Goal: Task Accomplishment & Management: Use online tool/utility

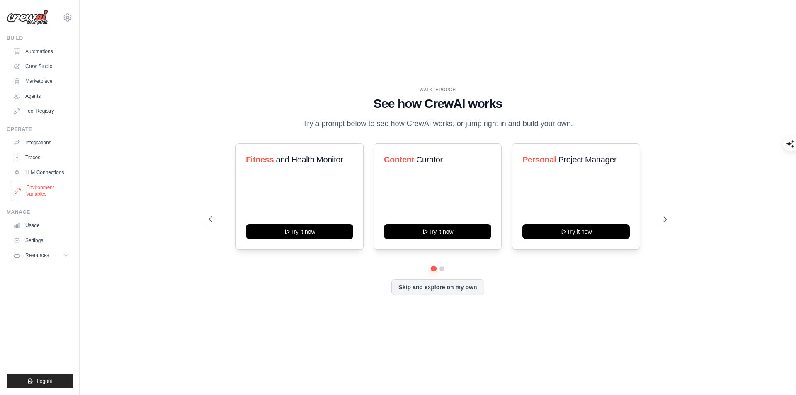
click at [42, 185] on link "Environment Variables" at bounding box center [42, 191] width 63 height 20
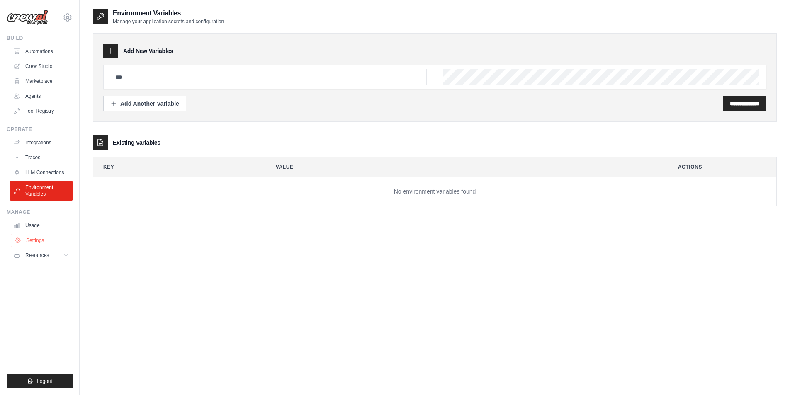
click at [40, 240] on link "Settings" at bounding box center [42, 240] width 63 height 13
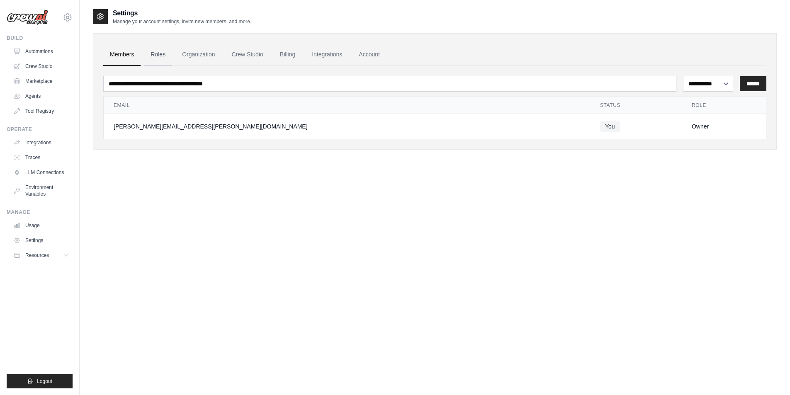
click at [163, 53] on link "Roles" at bounding box center [158, 55] width 28 height 22
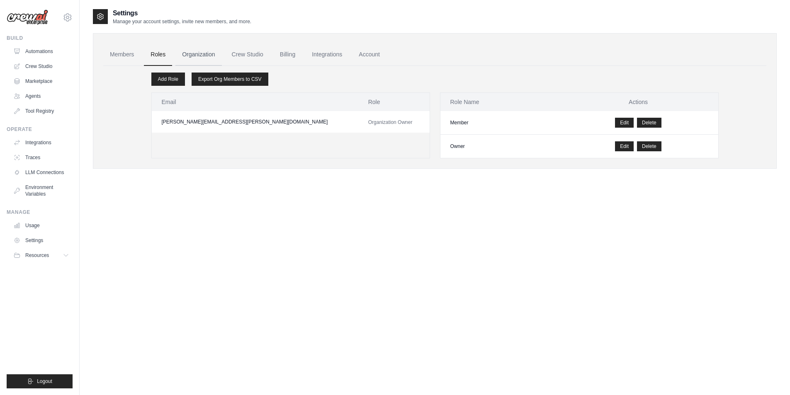
click at [196, 54] on link "Organization" at bounding box center [198, 55] width 46 height 22
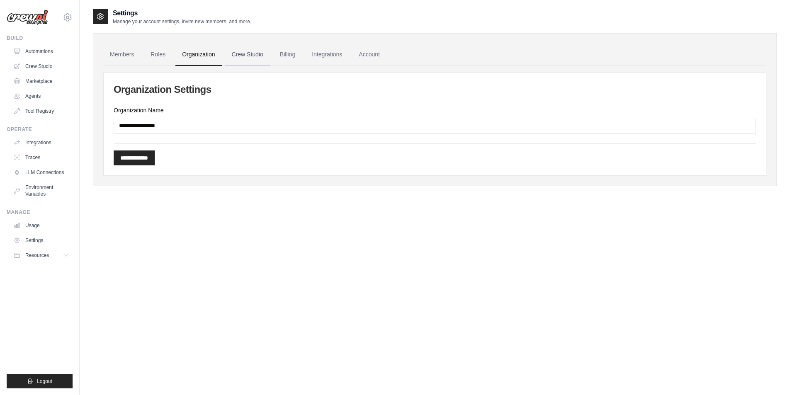
click at [235, 54] on link "Crew Studio" at bounding box center [247, 55] width 45 height 22
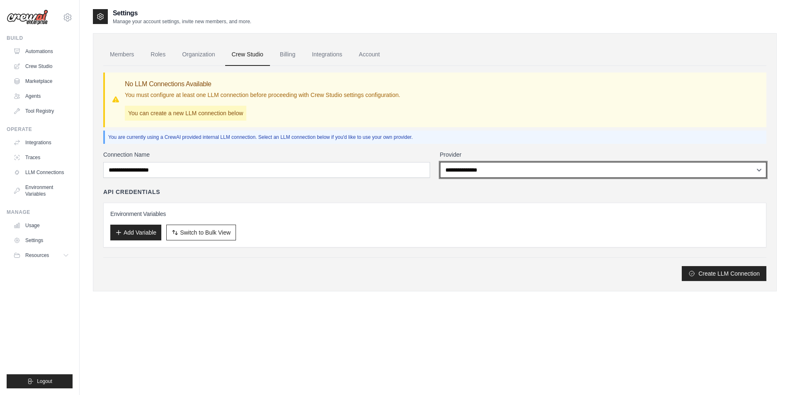
click at [544, 173] on select "**********" at bounding box center [603, 170] width 327 height 16
click at [544, 174] on select "**********" at bounding box center [603, 170] width 327 height 16
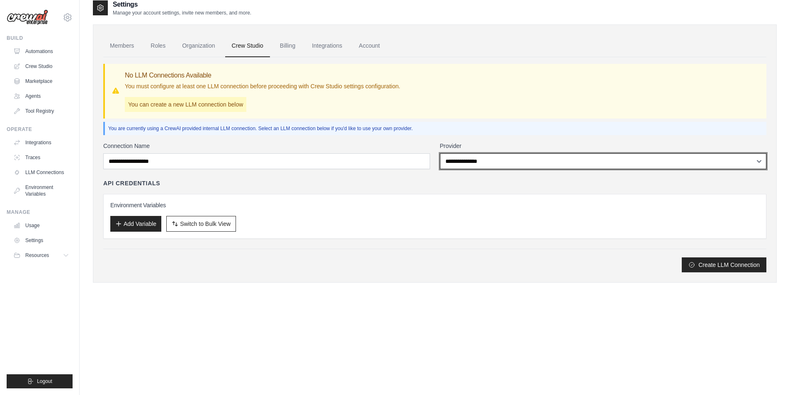
scroll to position [17, 0]
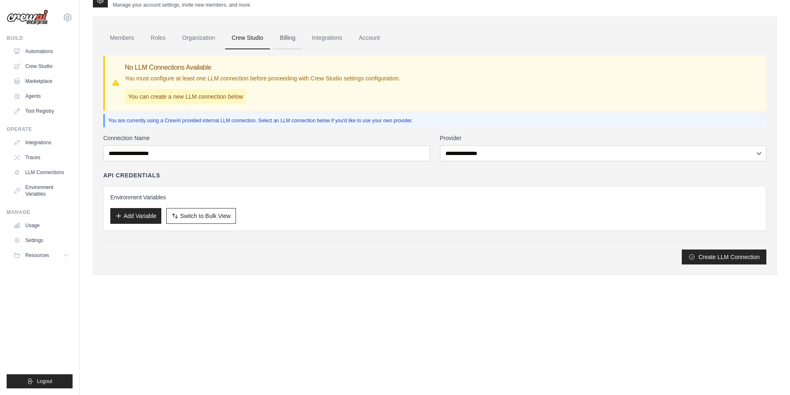
click at [287, 37] on link "Billing" at bounding box center [287, 38] width 29 height 22
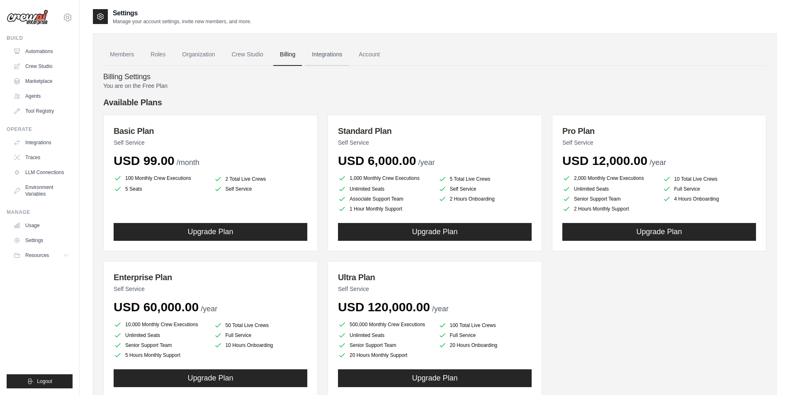
click at [329, 51] on link "Integrations" at bounding box center [327, 55] width 44 height 22
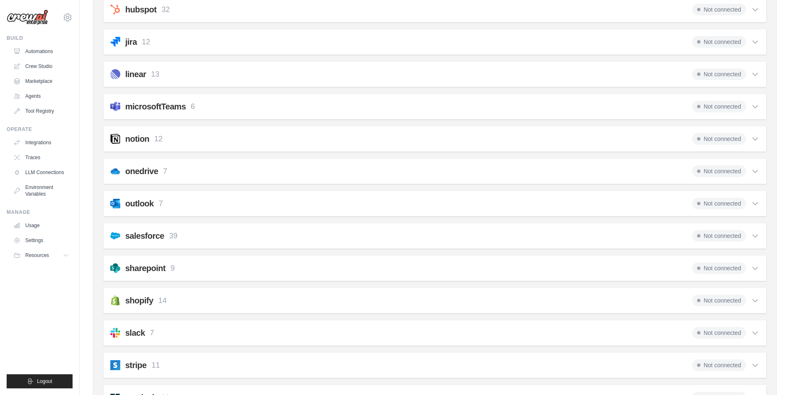
scroll to position [550, 0]
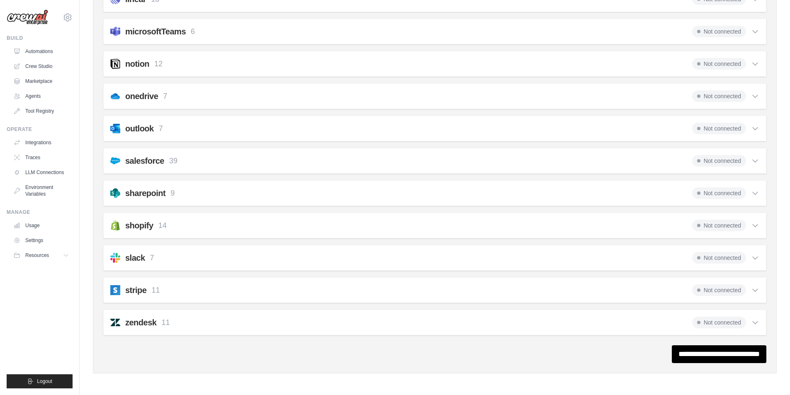
click at [752, 224] on icon at bounding box center [755, 225] width 8 height 8
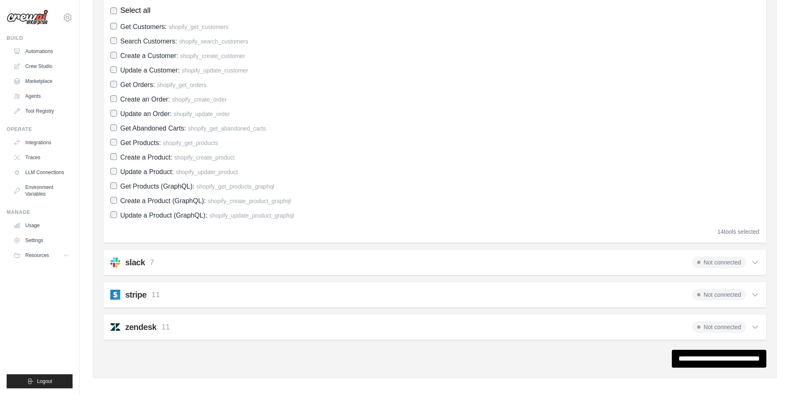
scroll to position [794, 0]
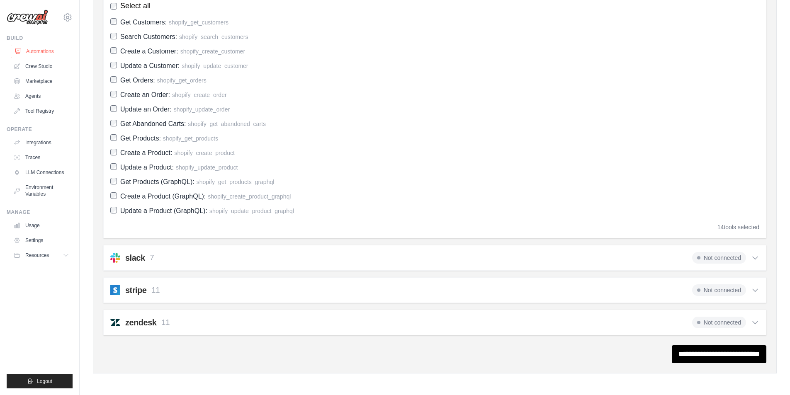
click at [32, 51] on link "Automations" at bounding box center [42, 51] width 63 height 13
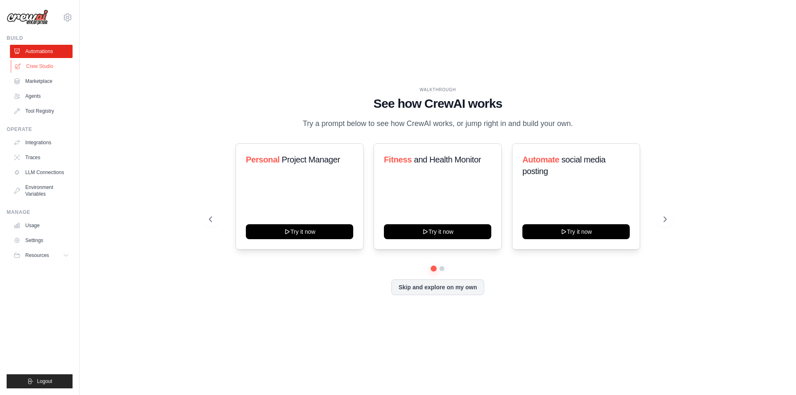
click at [38, 62] on link "Crew Studio" at bounding box center [42, 66] width 63 height 13
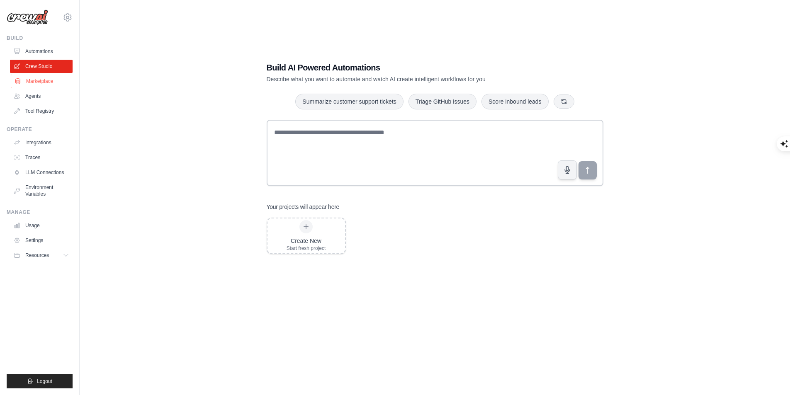
click at [46, 79] on link "Marketplace" at bounding box center [42, 81] width 63 height 13
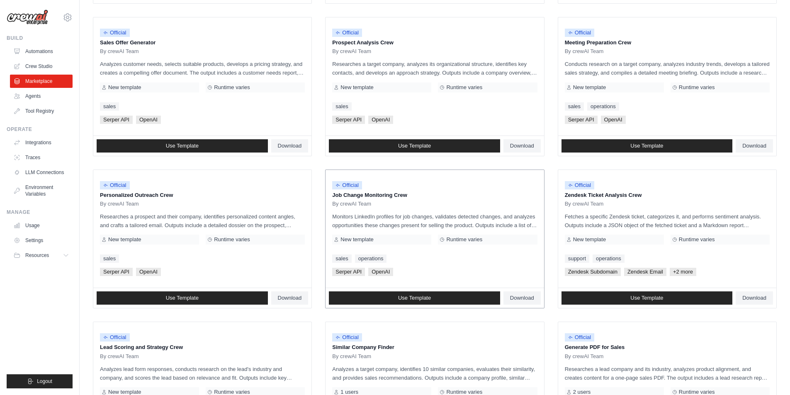
scroll to position [249, 0]
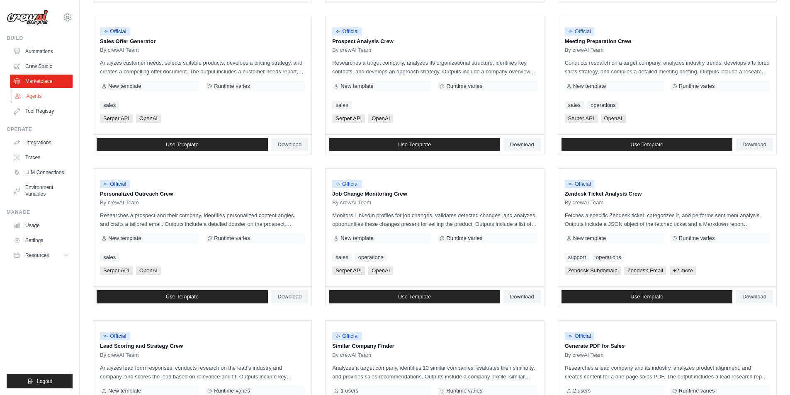
click at [28, 93] on link "Agents" at bounding box center [42, 96] width 63 height 13
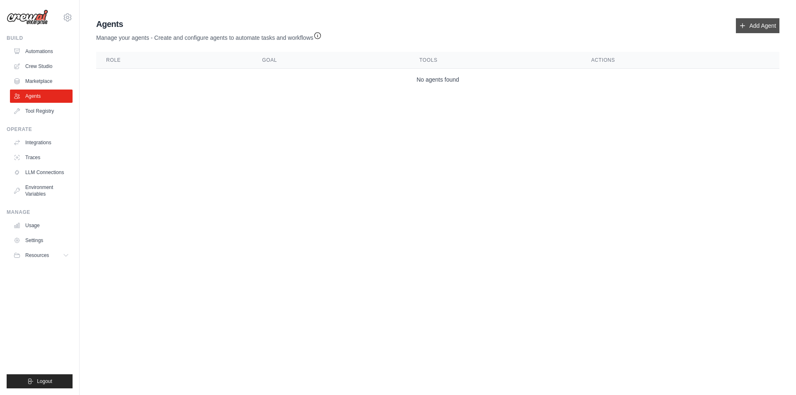
click at [742, 31] on link "Add Agent" at bounding box center [758, 25] width 44 height 15
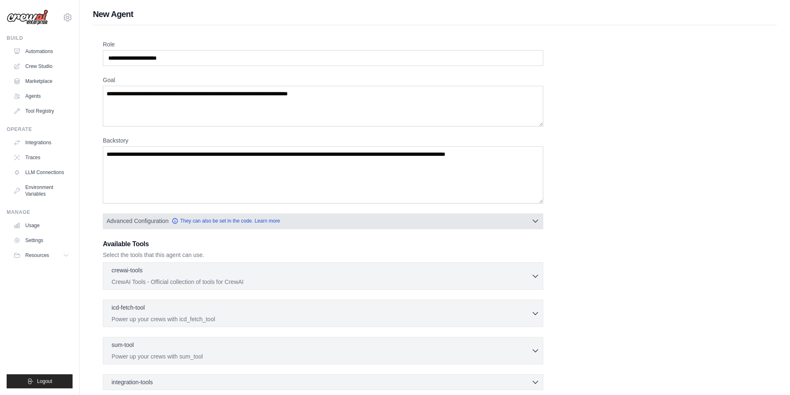
click at [419, 224] on button "Advanced Configuration They can also be set in the code. Learn more" at bounding box center [322, 221] width 439 height 15
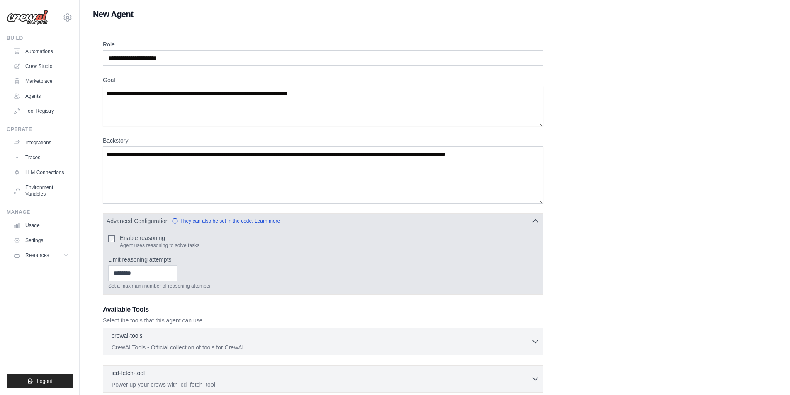
click at [419, 224] on button "Advanced Configuration They can also be set in the code. Learn more" at bounding box center [322, 221] width 439 height 15
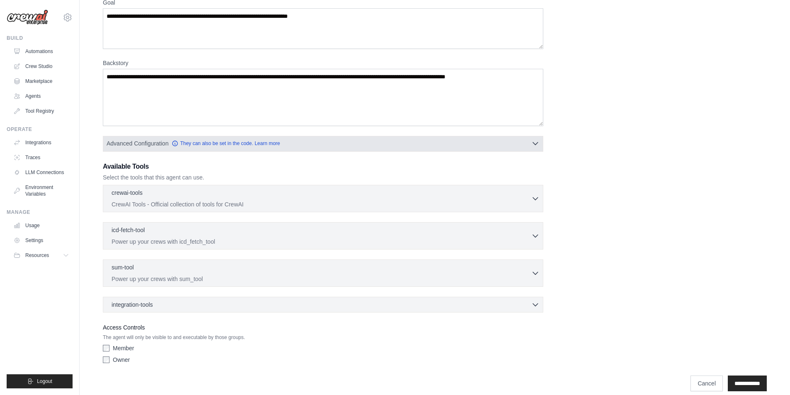
scroll to position [87, 0]
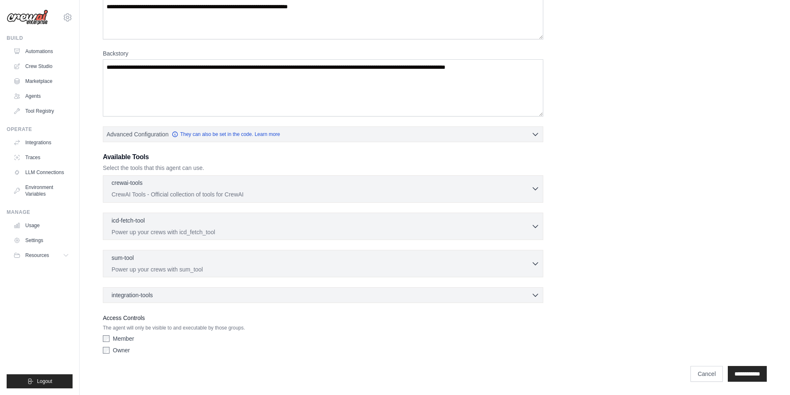
click at [264, 194] on p "CrewAI Tools - Official collection of tools for CrewAI" at bounding box center [322, 194] width 420 height 8
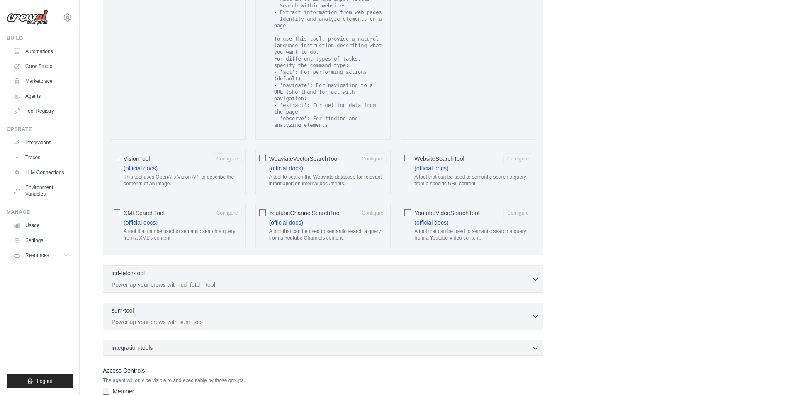
scroll to position [1485, 0]
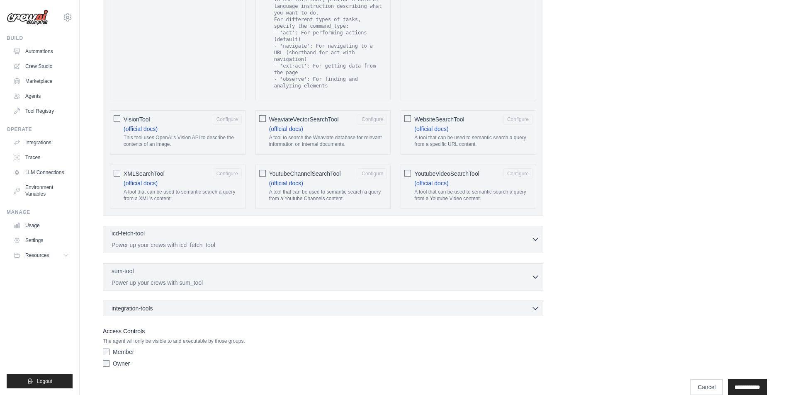
click at [272, 241] on p "Power up your crews with icd_fetch_tool" at bounding box center [322, 245] width 420 height 8
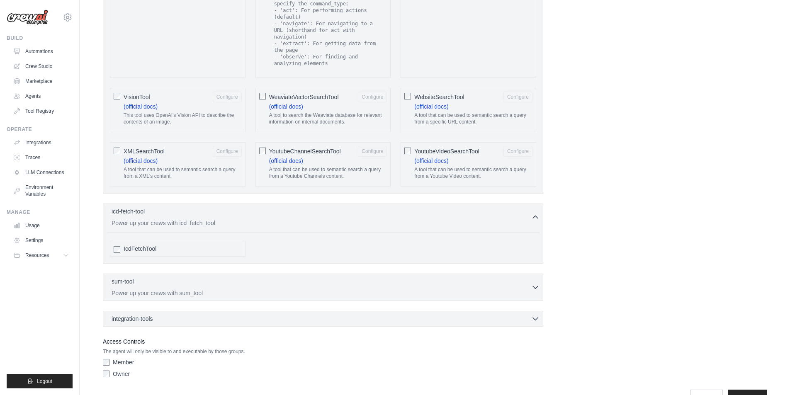
scroll to position [1517, 0]
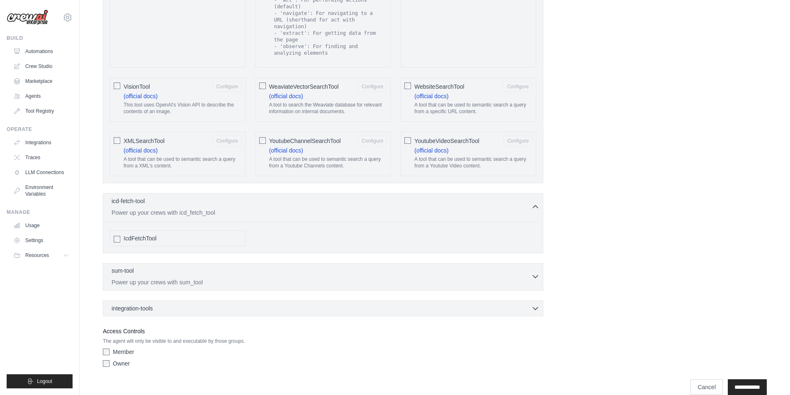
click at [169, 267] on div "sum-tool 0 selected" at bounding box center [322, 272] width 420 height 10
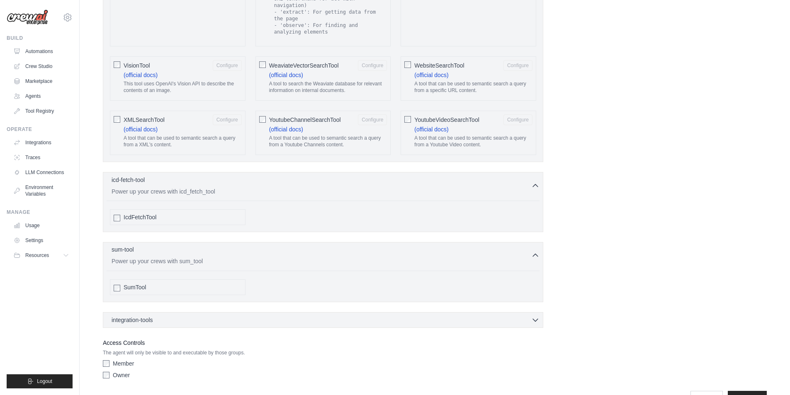
scroll to position [1550, 0]
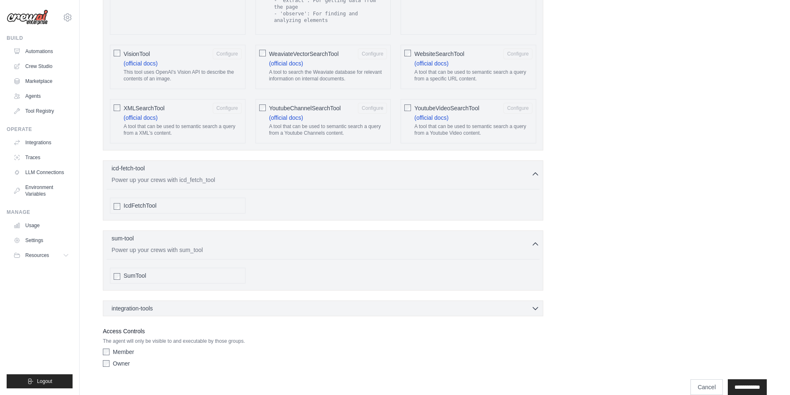
click at [192, 301] on div "integration-tools 0 selected Box Save files to Box Gmail" at bounding box center [323, 309] width 440 height 16
click at [192, 304] on div "integration-tools 0 selected" at bounding box center [326, 308] width 428 height 8
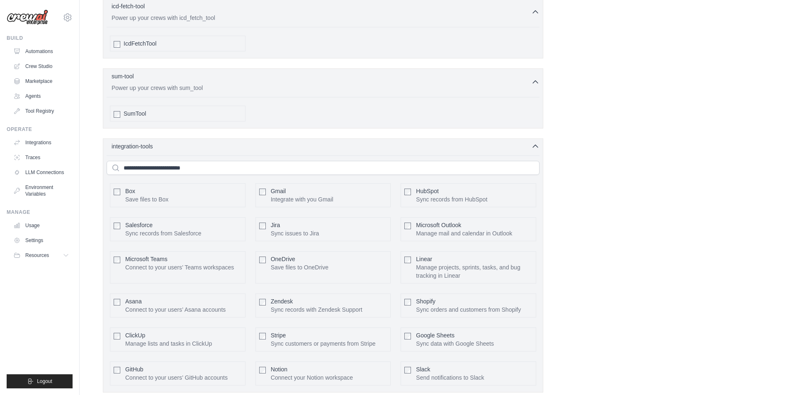
scroll to position [1788, 0]
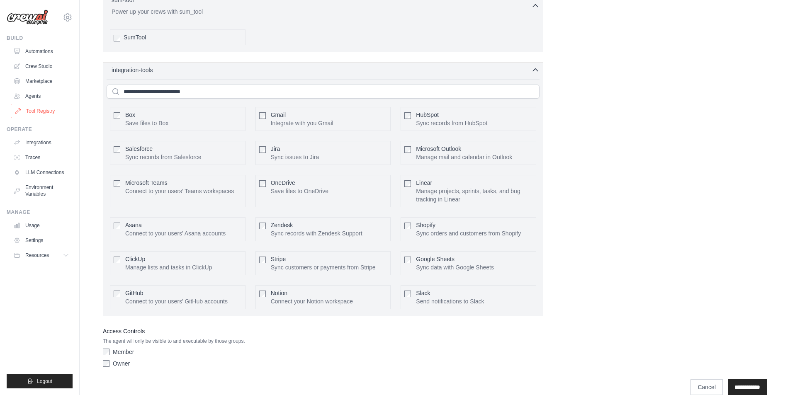
click at [42, 111] on link "Tool Registry" at bounding box center [42, 110] width 63 height 13
